Goal: Find specific page/section: Find specific page/section

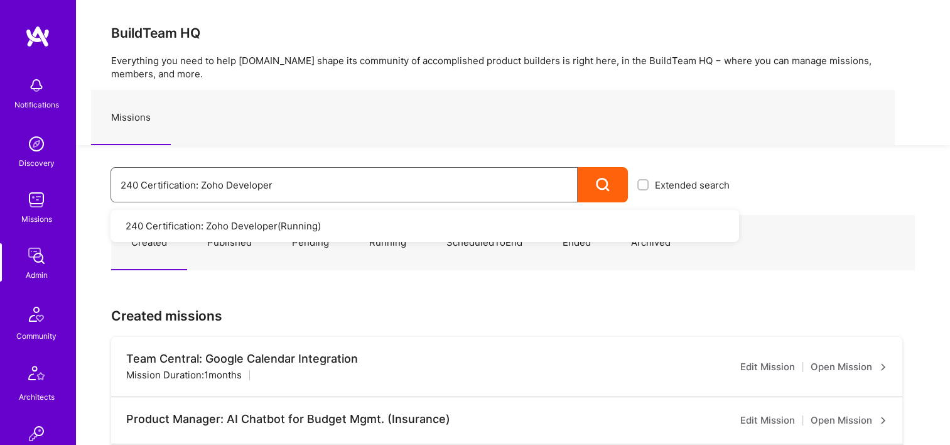
drag, startPoint x: 153, startPoint y: 175, endPoint x: 0, endPoint y: 156, distance: 153.8
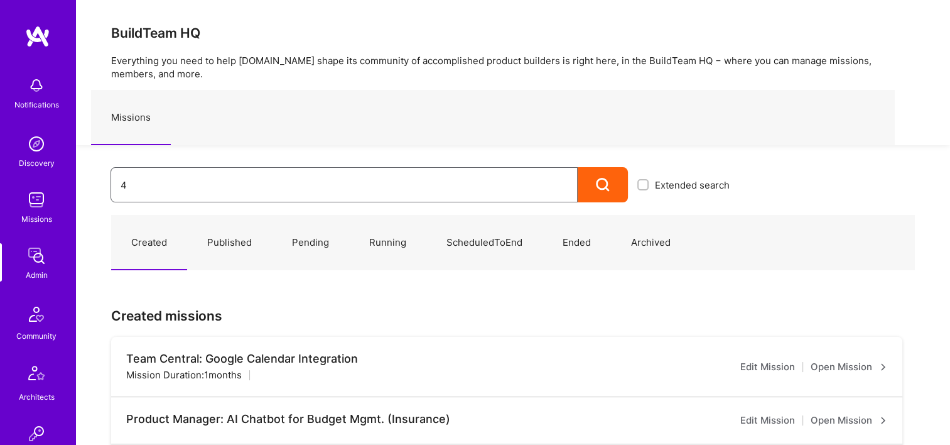
type input "4m"
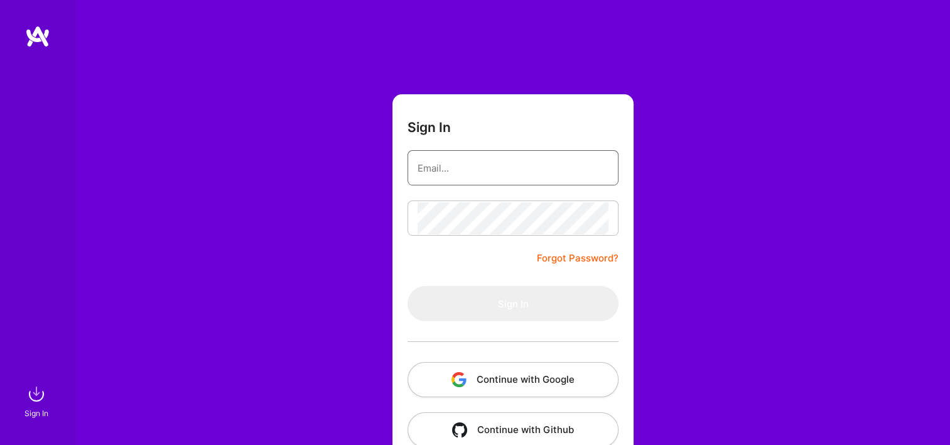
type input "[EMAIL_ADDRESS][DOMAIN_NAME]"
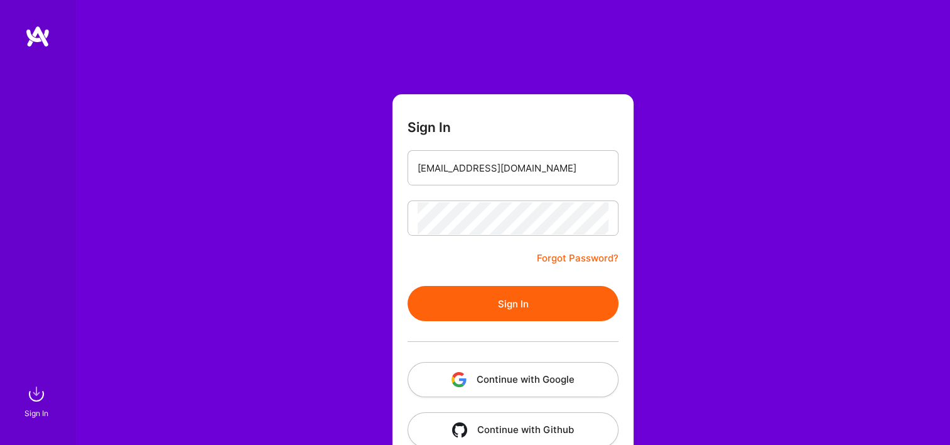
click at [497, 369] on button "Continue with Google" at bounding box center [513, 379] width 211 height 35
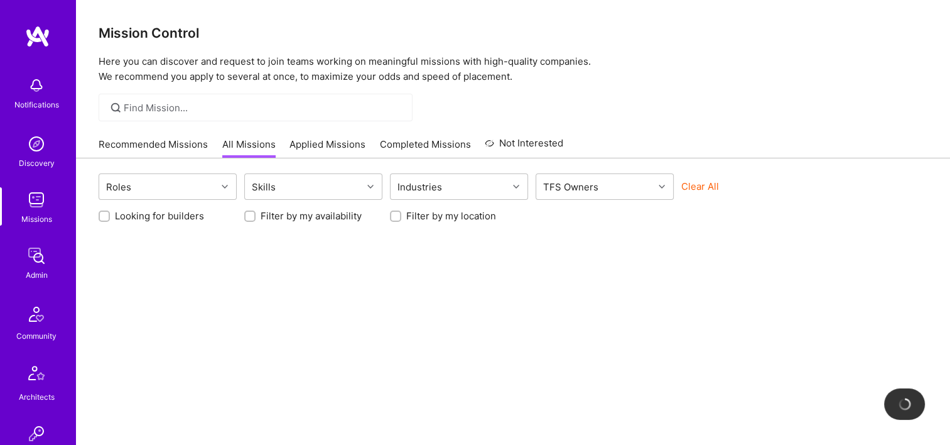
click at [16, 269] on link "Admin" at bounding box center [36, 262] width 78 height 38
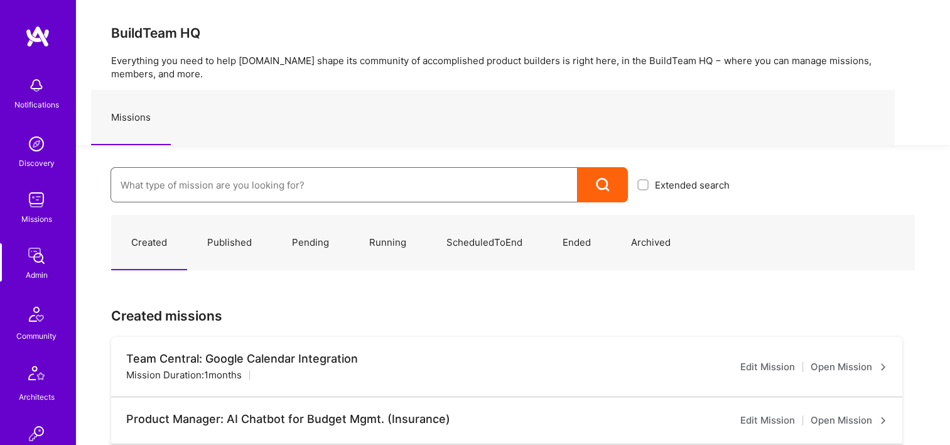
click at [192, 183] on input at bounding box center [344, 185] width 447 height 32
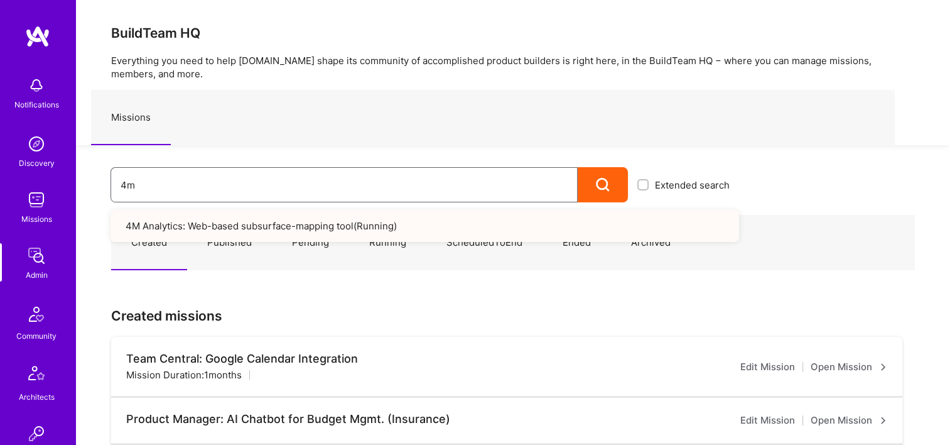
type input "4m"
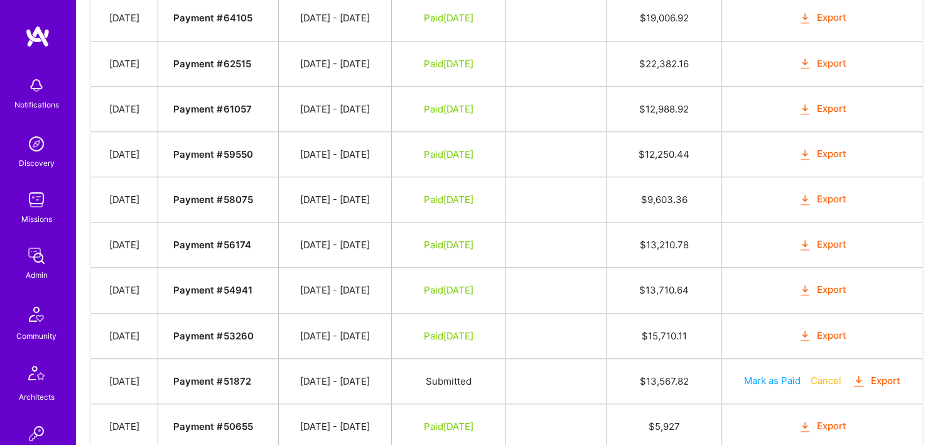
scroll to position [1347, 0]
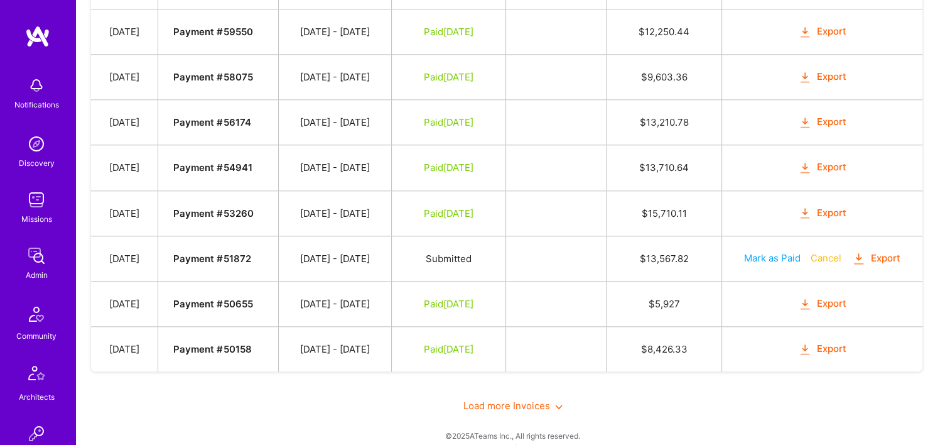
drag, startPoint x: 509, startPoint y: 391, endPoint x: 516, endPoint y: 380, distance: 12.7
click at [508, 399] on span "Load more Invoices" at bounding box center [513, 405] width 99 height 12
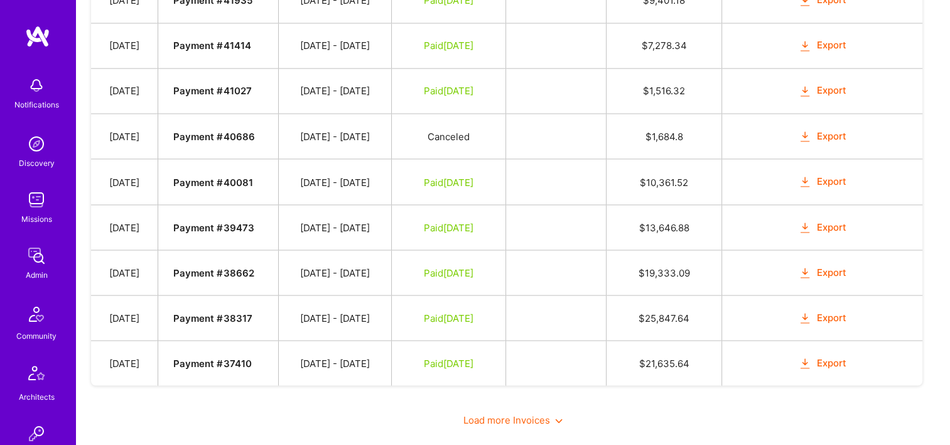
scroll to position [2243, 0]
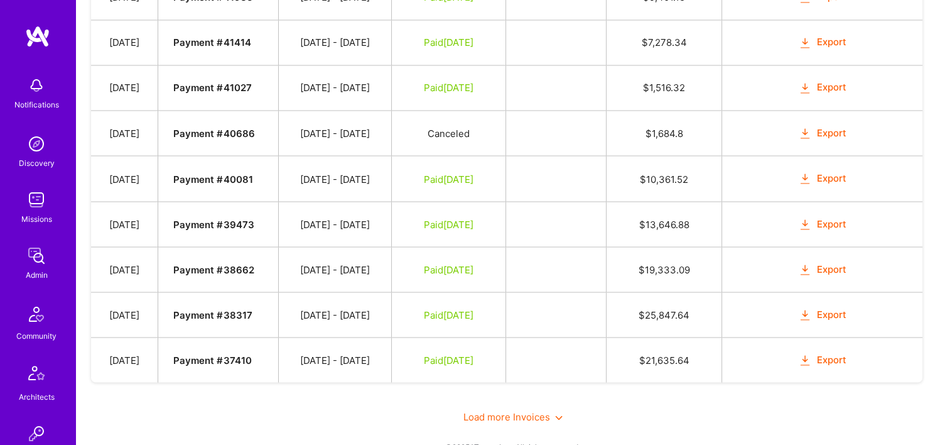
click at [513, 410] on span "Load more Invoices" at bounding box center [513, 416] width 99 height 12
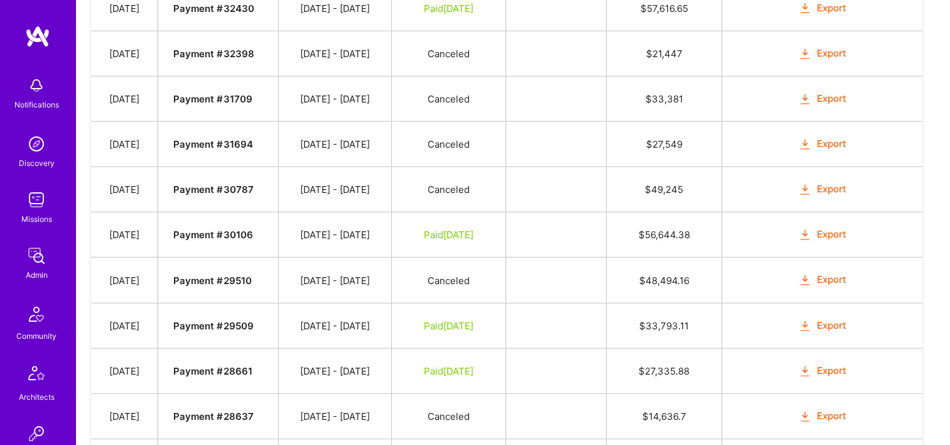
scroll to position [3139, 0]
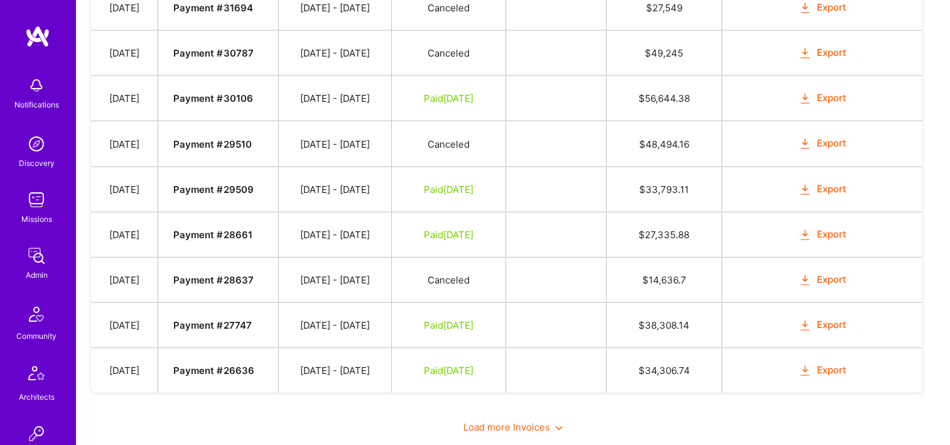
click at [539, 421] on span "Load more Invoices" at bounding box center [513, 427] width 99 height 12
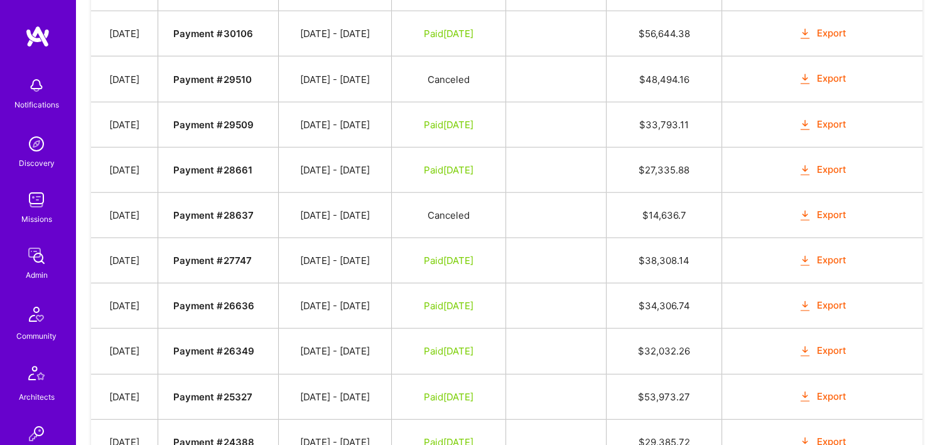
scroll to position [3454, 0]
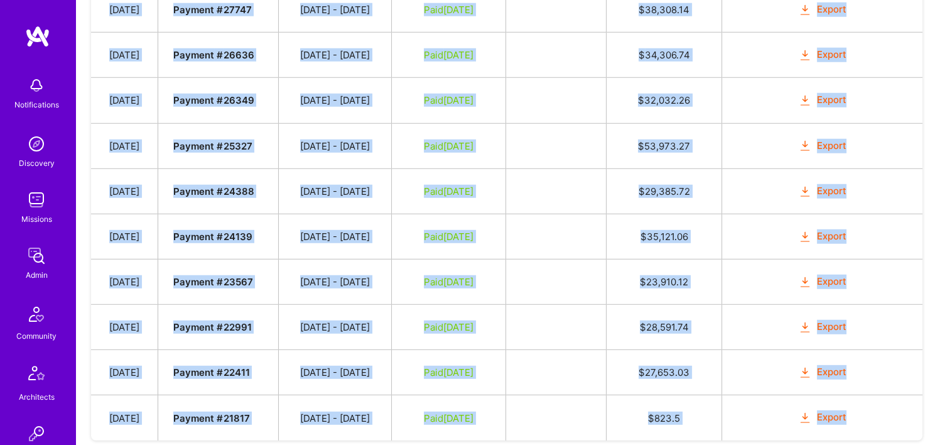
drag, startPoint x: 111, startPoint y: 266, endPoint x: 896, endPoint y: 383, distance: 793.1
copy tbody "Jun 5, 2025 Payment # 74214 05/01 - 05/31/2025 Paid Jun 17, 2025 $ 14,343.48 Ex…"
